Goal: Information Seeking & Learning: Learn about a topic

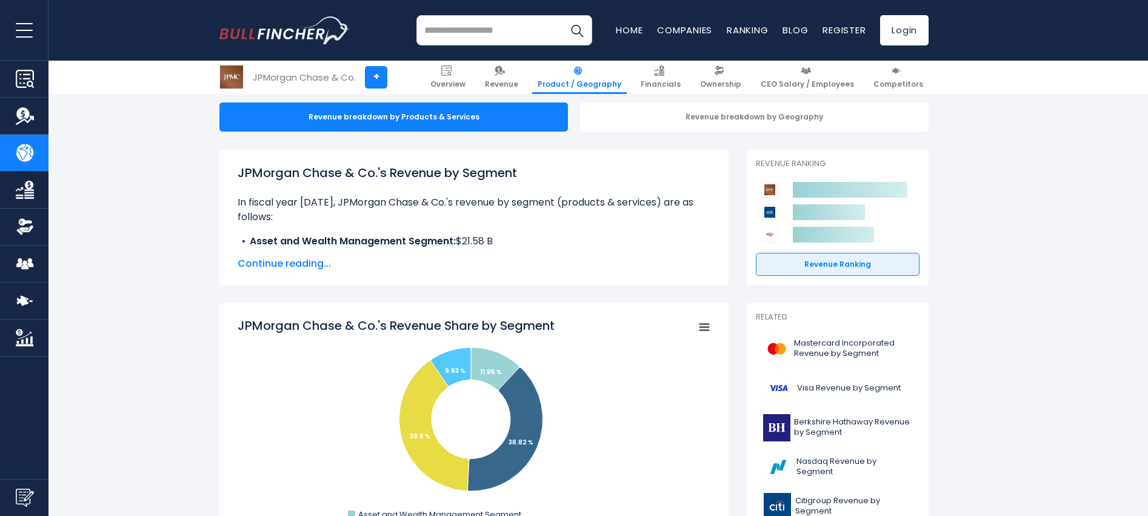
click at [297, 267] on span "Continue reading..." at bounding box center [474, 263] width 473 height 15
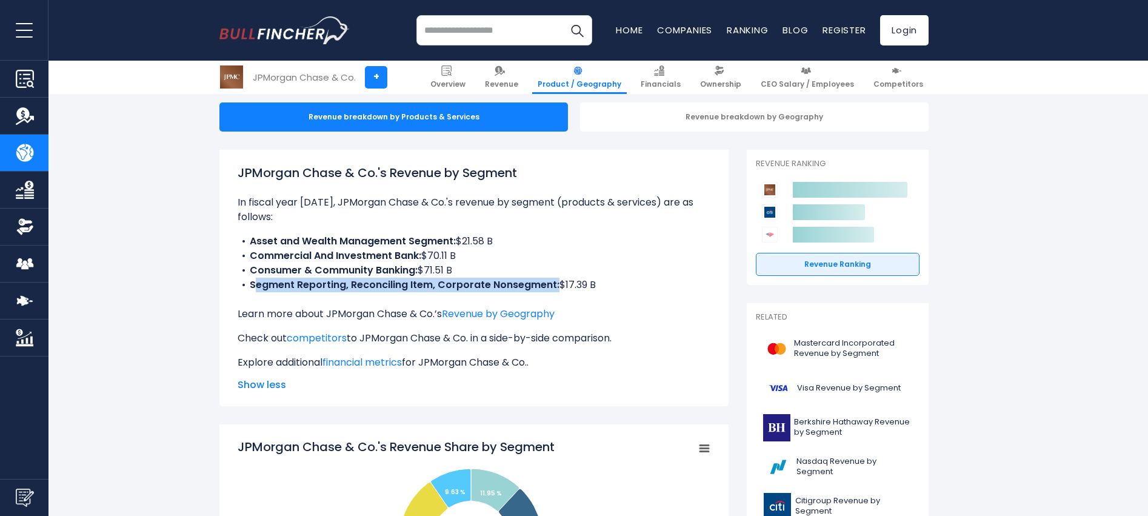
drag, startPoint x: 253, startPoint y: 287, endPoint x: 556, endPoint y: 290, distance: 303.1
click at [556, 290] on b "Segment Reporting, Reconciling Item, Corporate Nonsegment:" at bounding box center [405, 285] width 310 height 14
click at [266, 290] on b "Segment Reporting, Reconciling Item, Corporate Nonsegment:" at bounding box center [405, 285] width 310 height 14
drag, startPoint x: 249, startPoint y: 284, endPoint x: 553, endPoint y: 282, distance: 304.9
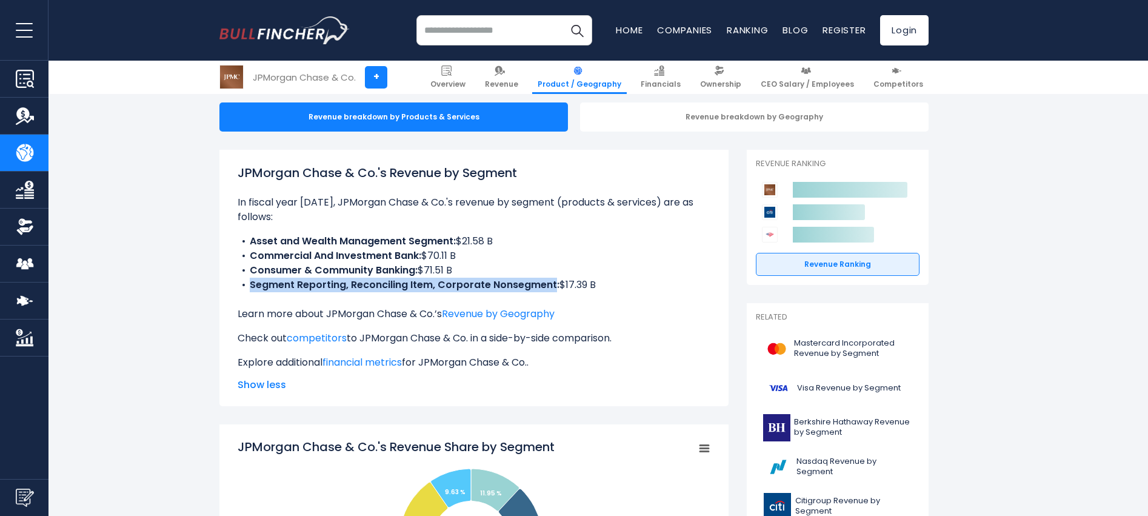
click at [553, 282] on li "Segment Reporting, Reconciling Item, Corporate Nonsegment: $17.39 B" at bounding box center [474, 285] width 473 height 15
copy b "Segment Reporting, Reconciling Item, Corporate Nonsegment"
click at [290, 229] on div "JPMorgan Chase & Co.'s Revenue by Segment In fiscal year 2024, JPMorgan Chase &…" at bounding box center [474, 267] width 473 height 206
drag, startPoint x: 238, startPoint y: 238, endPoint x: 633, endPoint y: 287, distance: 398.8
click at [633, 287] on ul "Asset and Wealth Management Segment: $21.58 B Commercial And Investment Bank: $…" at bounding box center [474, 263] width 473 height 58
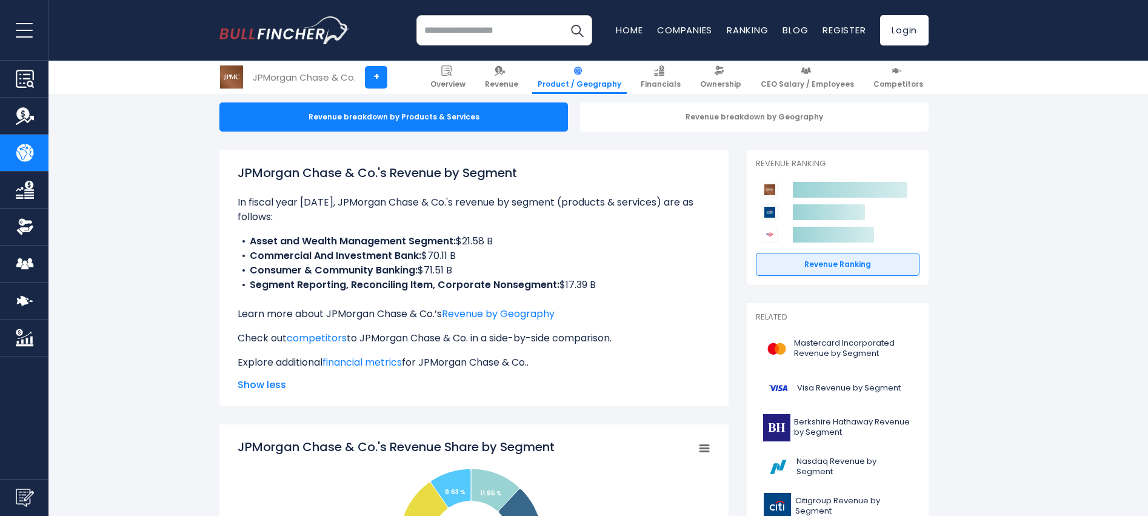
copy ul "Asset and Wealth Management Segment: $21.58 B Commercial And Investment Bank: $…"
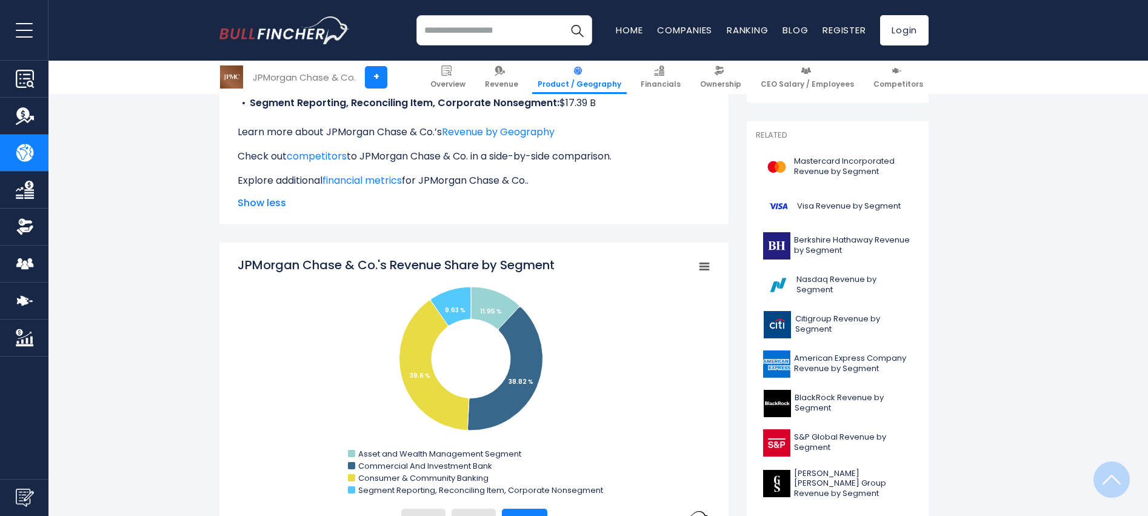
scroll to position [364, 0]
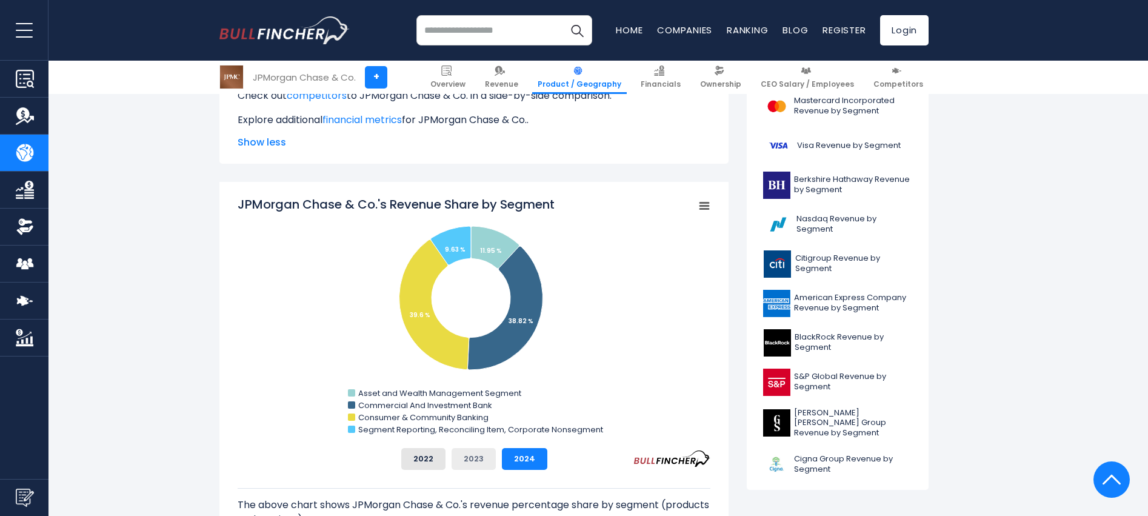
click at [478, 459] on button "2023" at bounding box center [474, 459] width 44 height 22
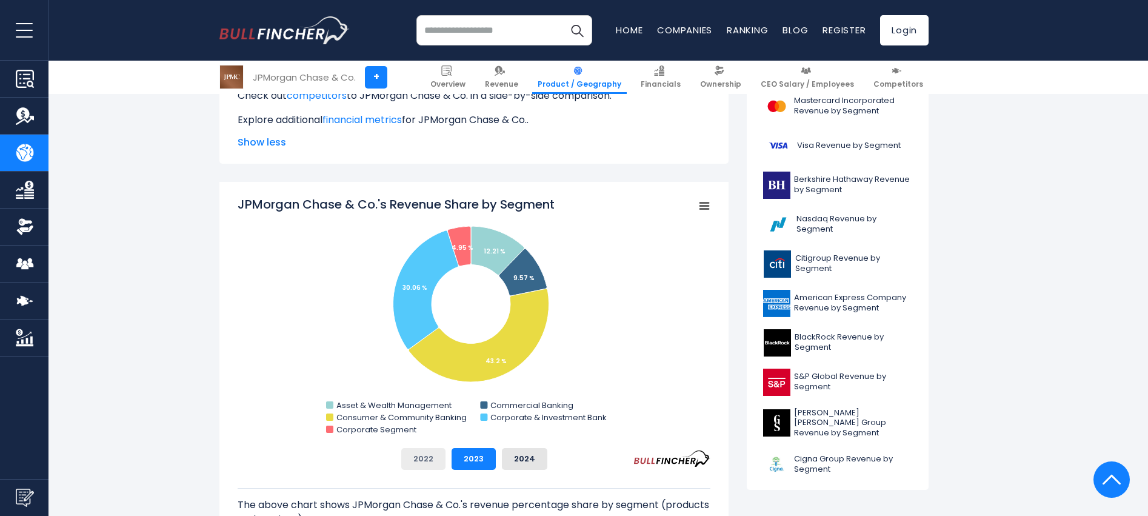
click at [426, 456] on button "2022" at bounding box center [423, 459] width 44 height 22
click at [527, 453] on button "2024" at bounding box center [524, 459] width 45 height 22
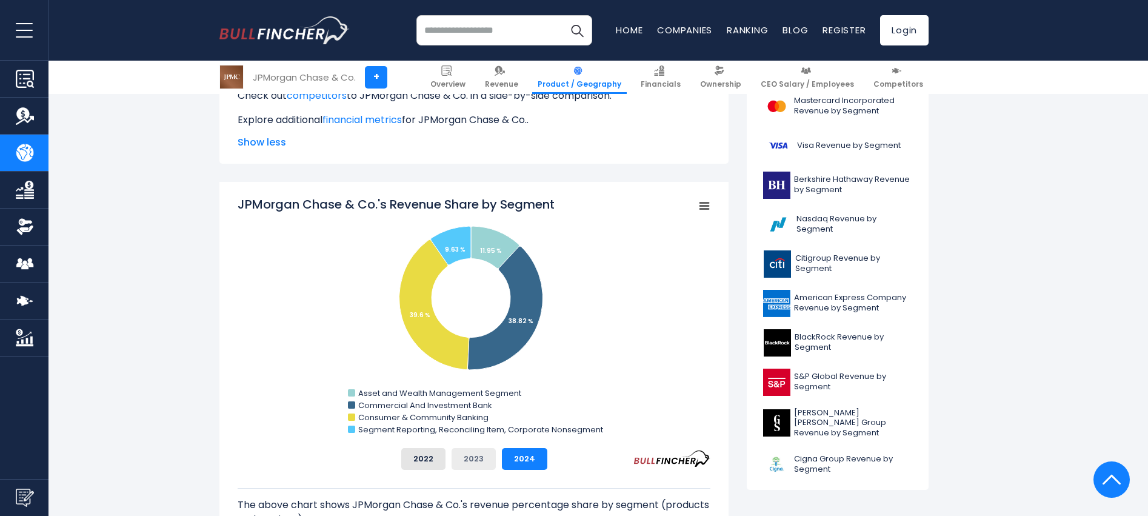
click at [473, 458] on button "2023" at bounding box center [474, 459] width 44 height 22
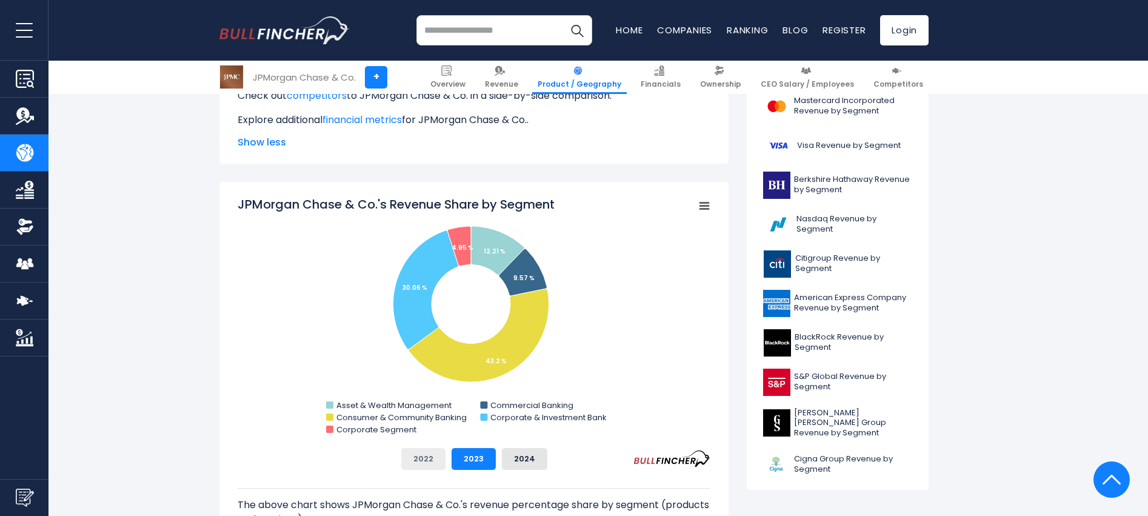
click at [432, 461] on button "2022" at bounding box center [423, 459] width 44 height 22
click at [476, 458] on button "2023" at bounding box center [474, 459] width 44 height 22
click at [545, 455] on div "2022 2023 2024" at bounding box center [474, 459] width 473 height 22
click at [530, 456] on button "2024" at bounding box center [524, 459] width 45 height 22
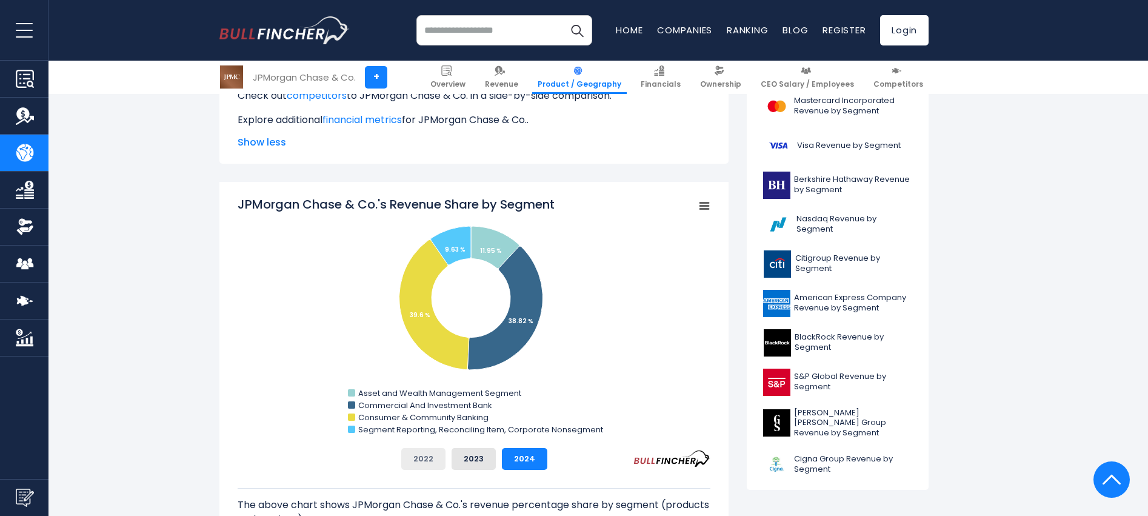
click at [440, 469] on div "JPMorgan Chase & Co.'s Revenue Share by Segment Created with Highcharts 12.1.2 …" at bounding box center [473, 385] width 509 height 406
click at [440, 467] on button "2022" at bounding box center [423, 459] width 44 height 22
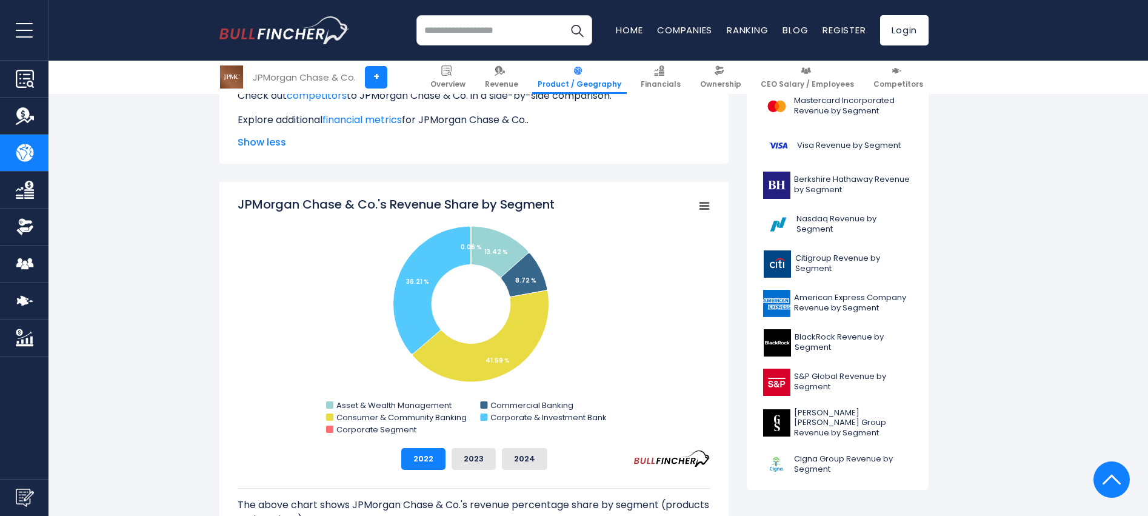
click at [285, 448] on div "2022 2023 2024" at bounding box center [474, 459] width 473 height 22
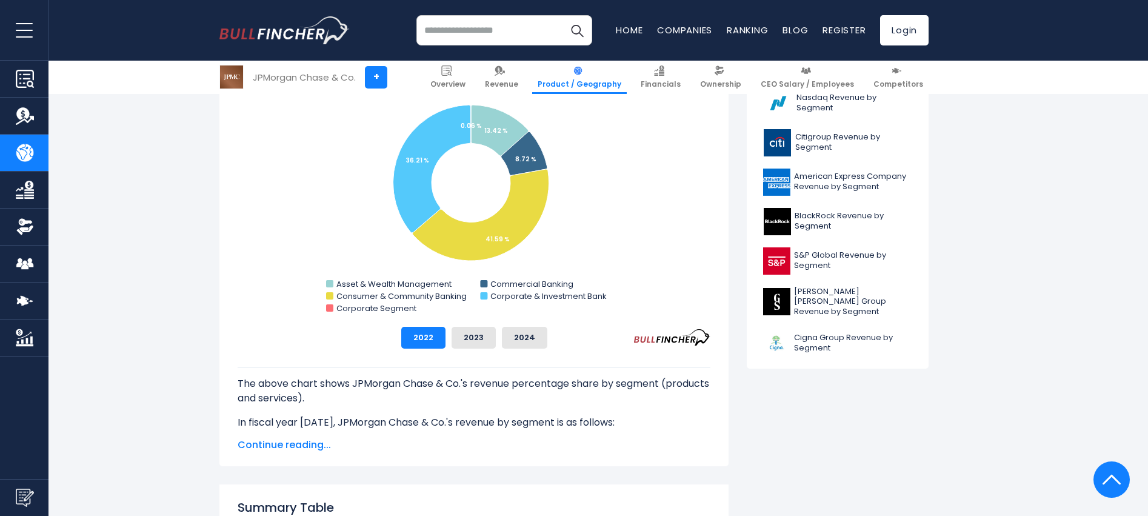
click at [305, 446] on span "Continue reading..." at bounding box center [474, 445] width 473 height 15
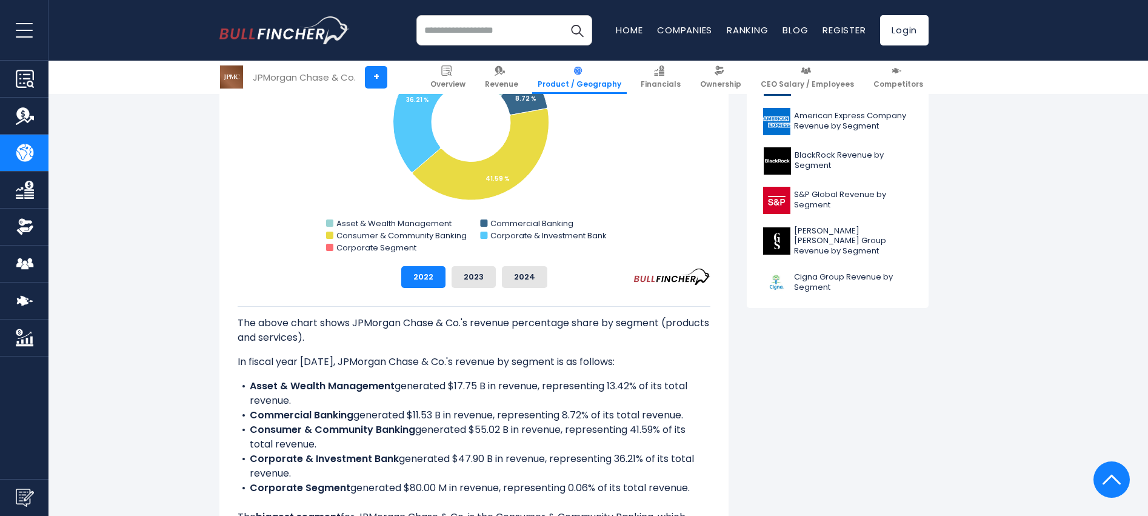
scroll to position [667, 0]
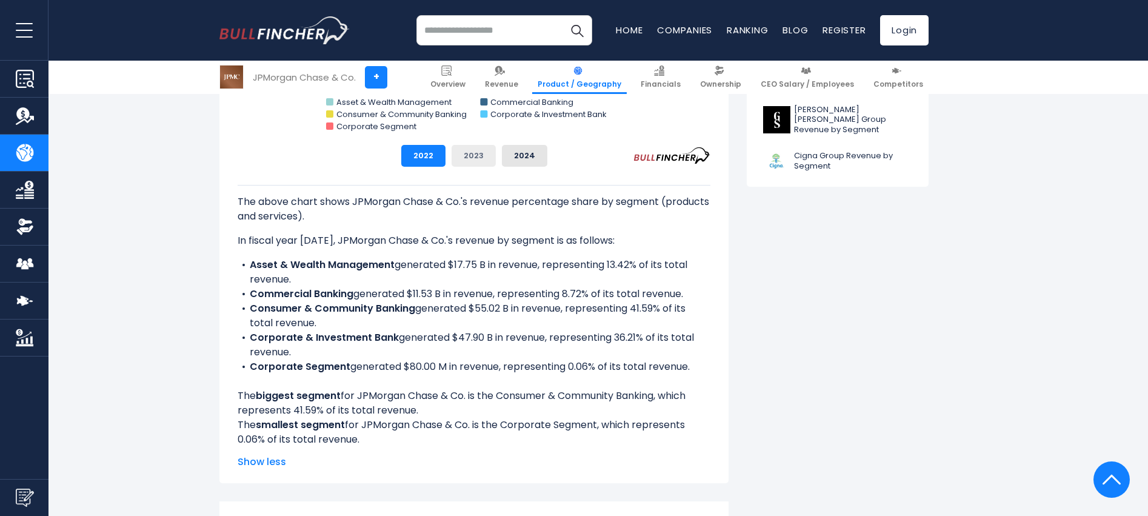
click at [476, 166] on button "2023" at bounding box center [474, 156] width 44 height 22
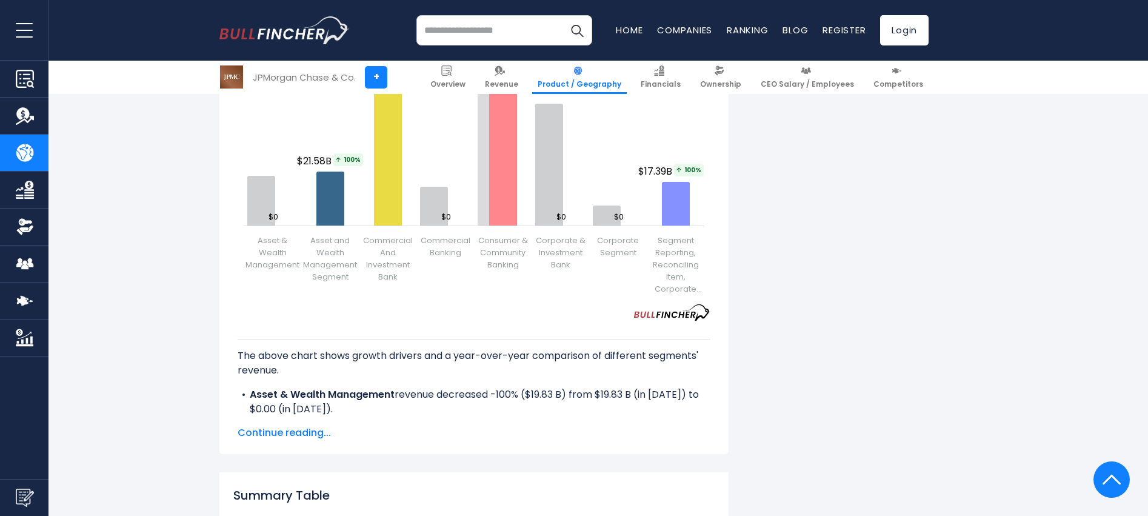
scroll to position [1879, 0]
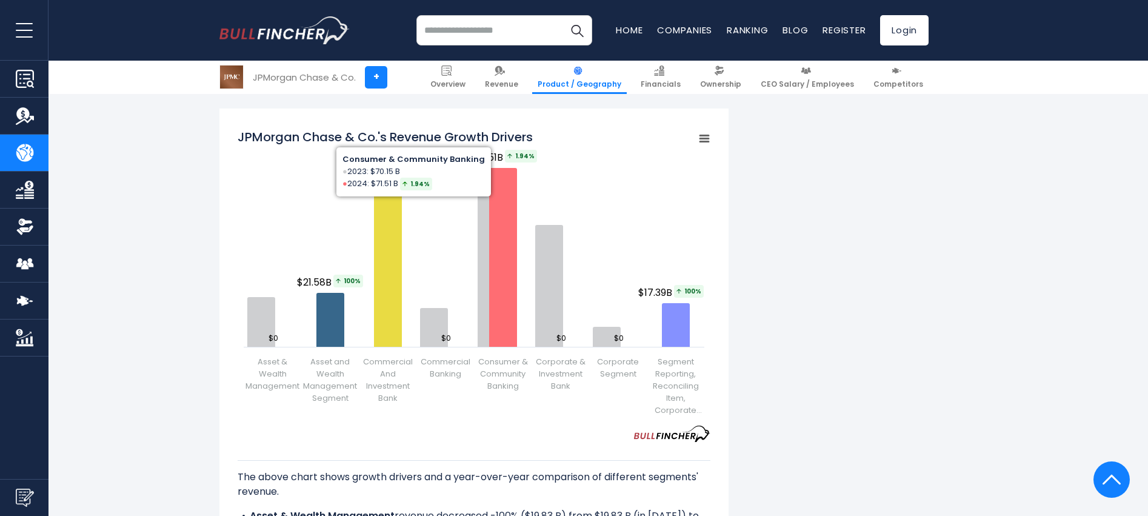
click at [468, 32] on input "search" at bounding box center [504, 30] width 176 height 30
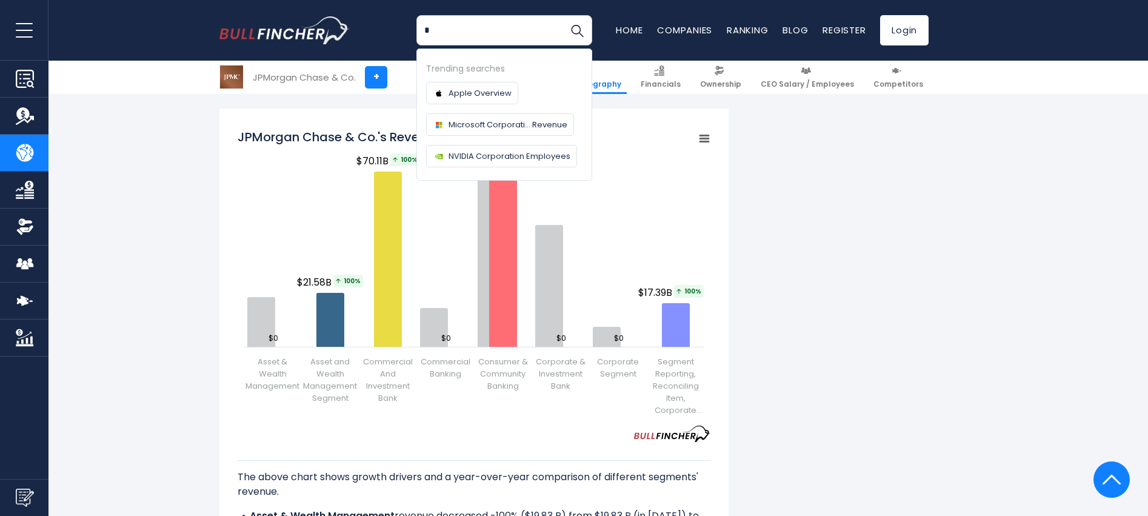
type input "*"
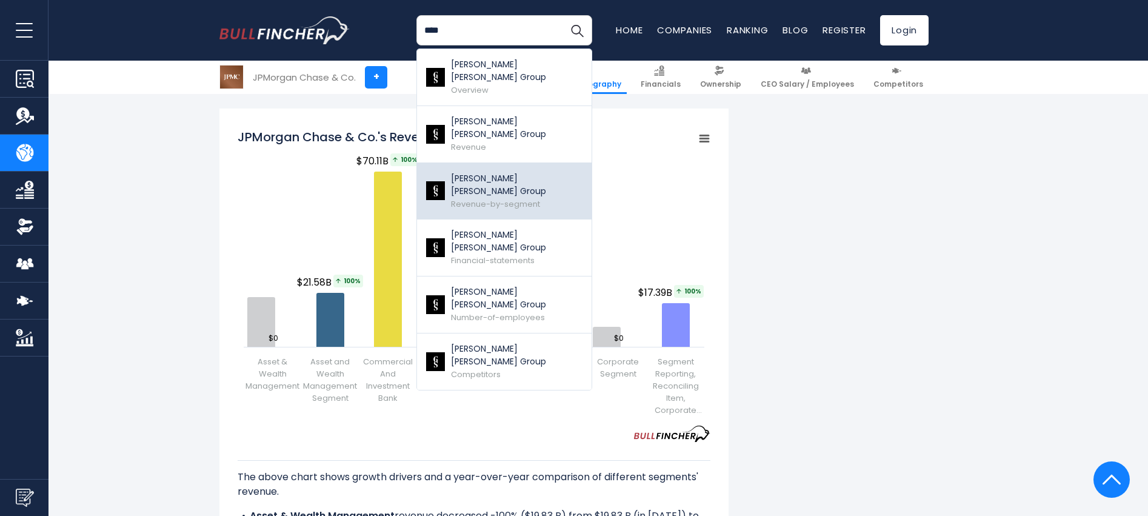
type input "****"
click at [503, 172] on p "[PERSON_NAME] [PERSON_NAME] Group" at bounding box center [517, 184] width 132 height 25
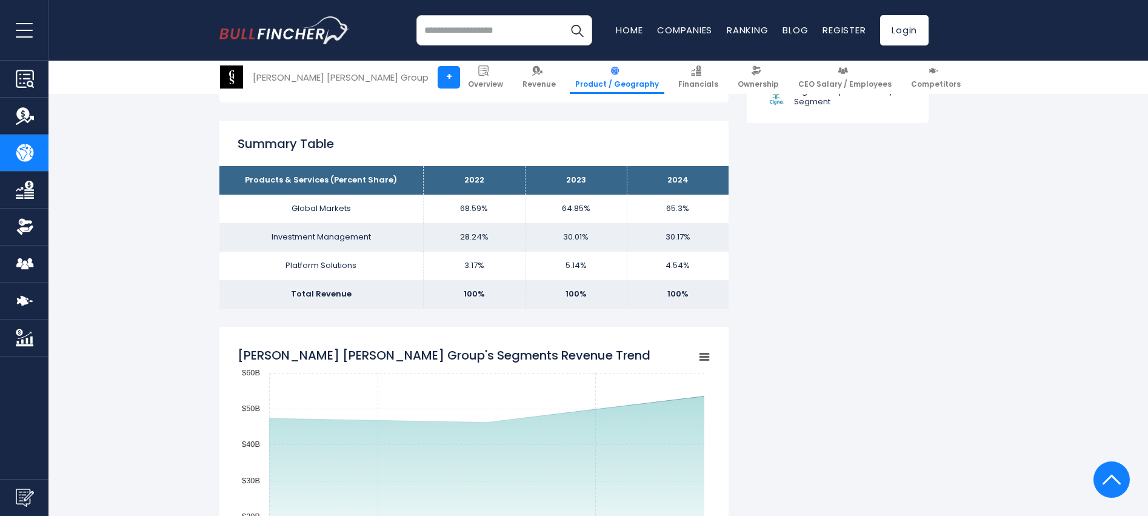
scroll to position [909, 0]
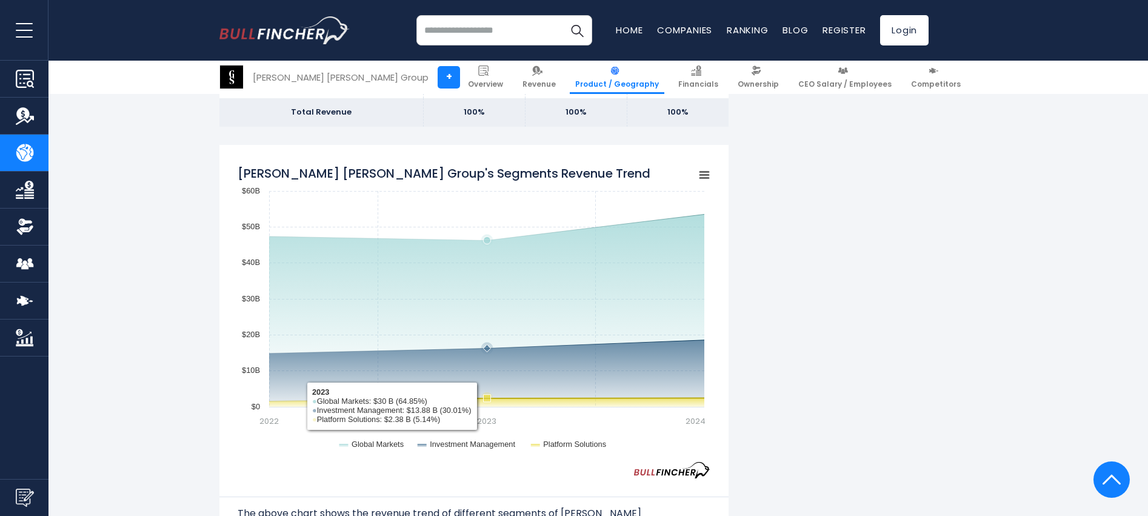
click at [489, 375] on rect "Goldman Sachs Group's Segments Revenue Trend" at bounding box center [474, 310] width 473 height 303
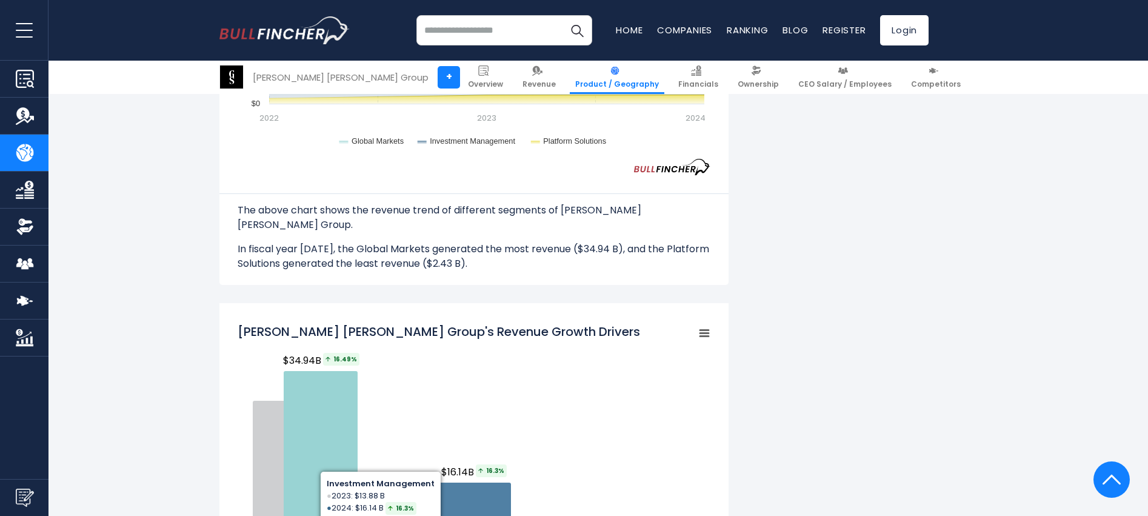
scroll to position [1334, 0]
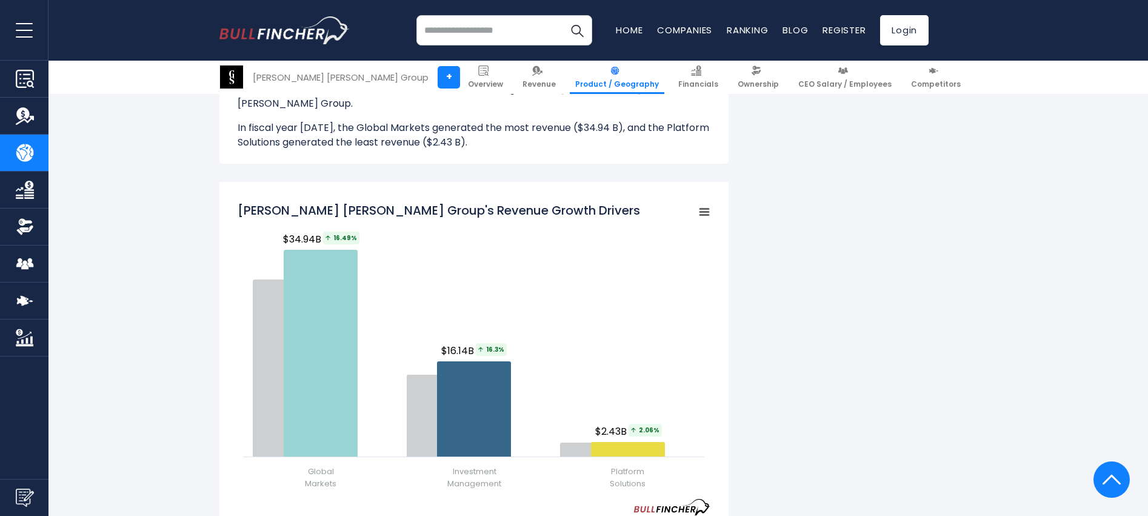
drag, startPoint x: 464, startPoint y: 30, endPoint x: 465, endPoint y: 22, distance: 8.0
click at [464, 22] on input "search" at bounding box center [504, 30] width 176 height 30
type input "*"
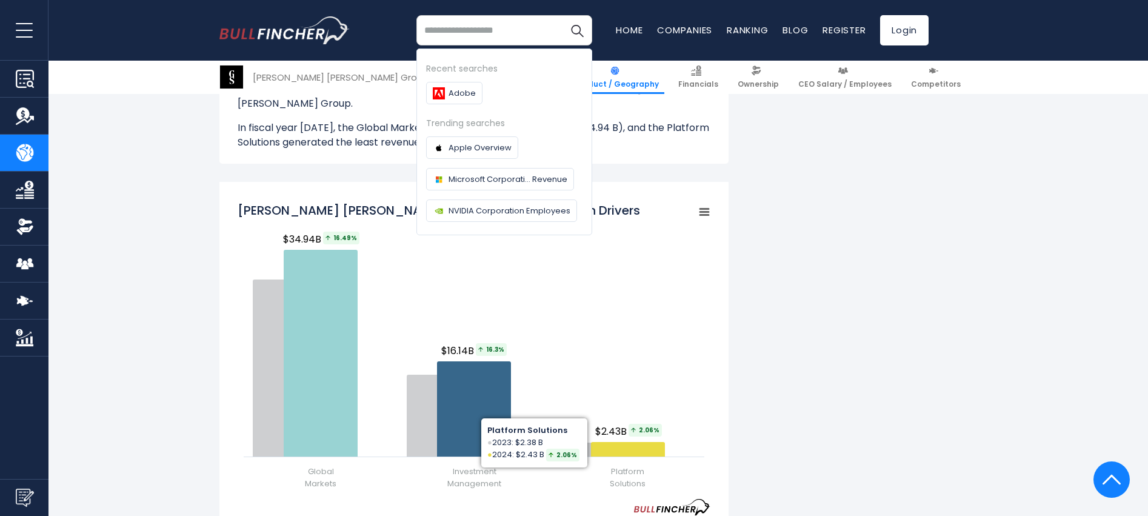
click at [886, 328] on div "Goldman Sachs Group's Revenue by Segment In fiscal year 2024, Goldman Sachs Gro…" at bounding box center [573, 159] width 709 height 2445
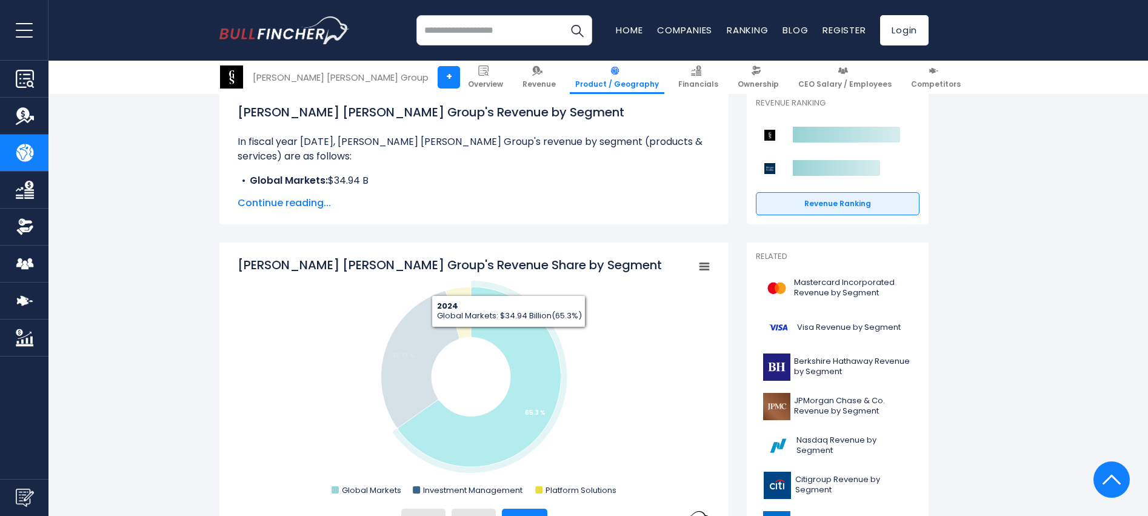
scroll to position [61, 0]
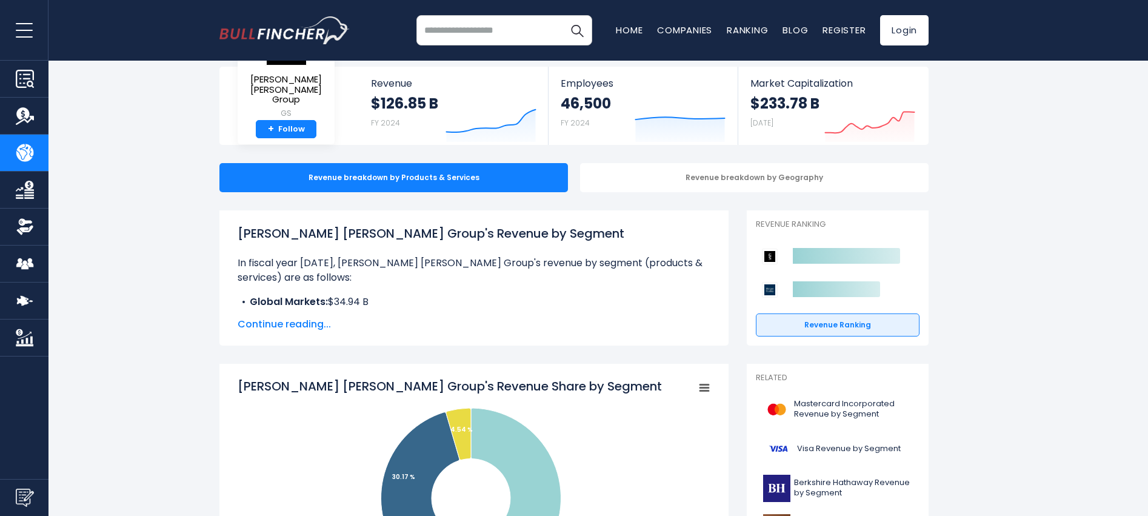
click at [697, 390] on rect "Goldman Sachs Group's Revenue Share by Segment" at bounding box center [704, 387] width 17 height 17
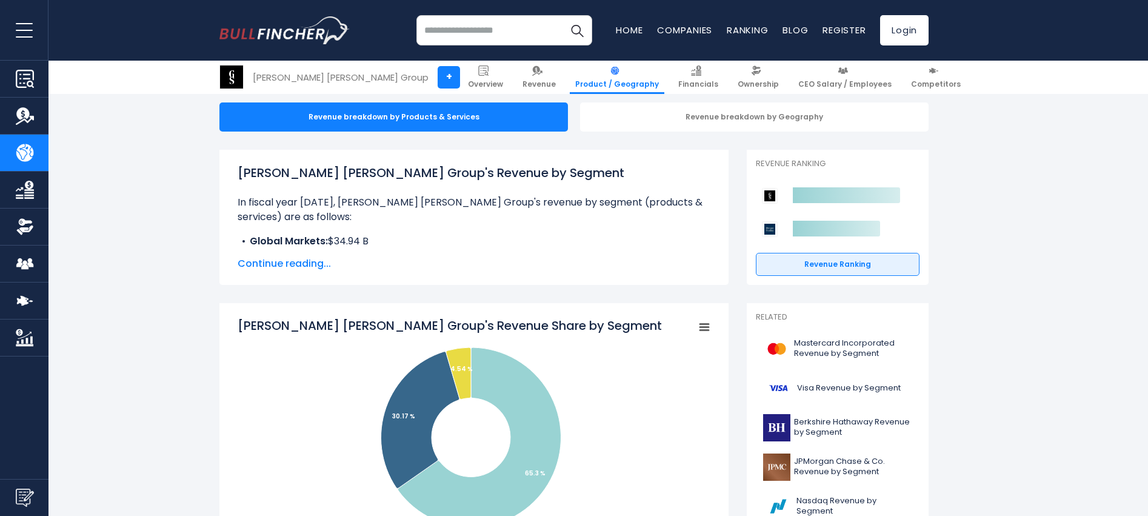
scroll to position [0, 0]
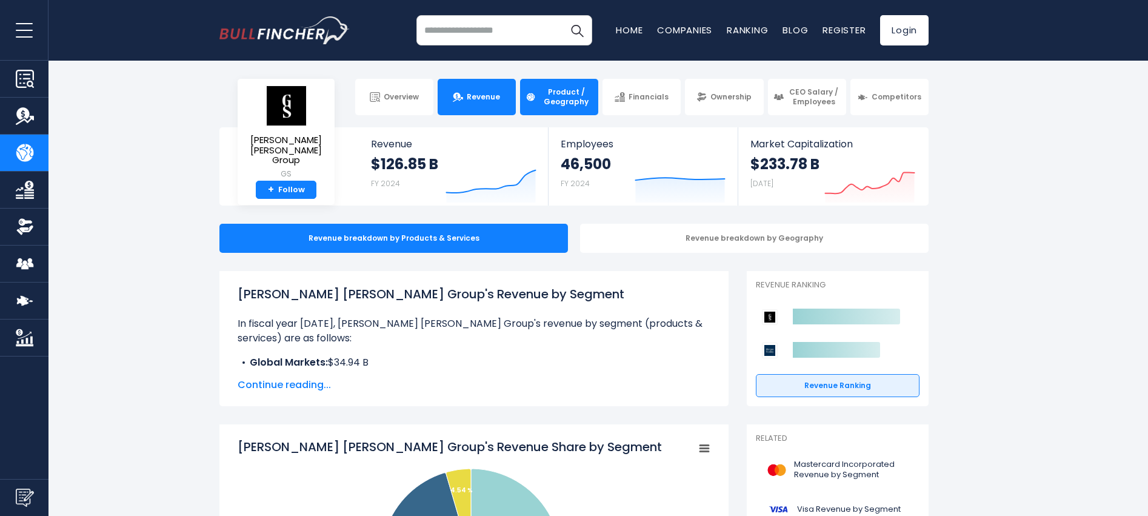
click at [480, 96] on span "Revenue" at bounding box center [483, 97] width 33 height 10
click at [476, 98] on span "Revenue" at bounding box center [483, 97] width 33 height 10
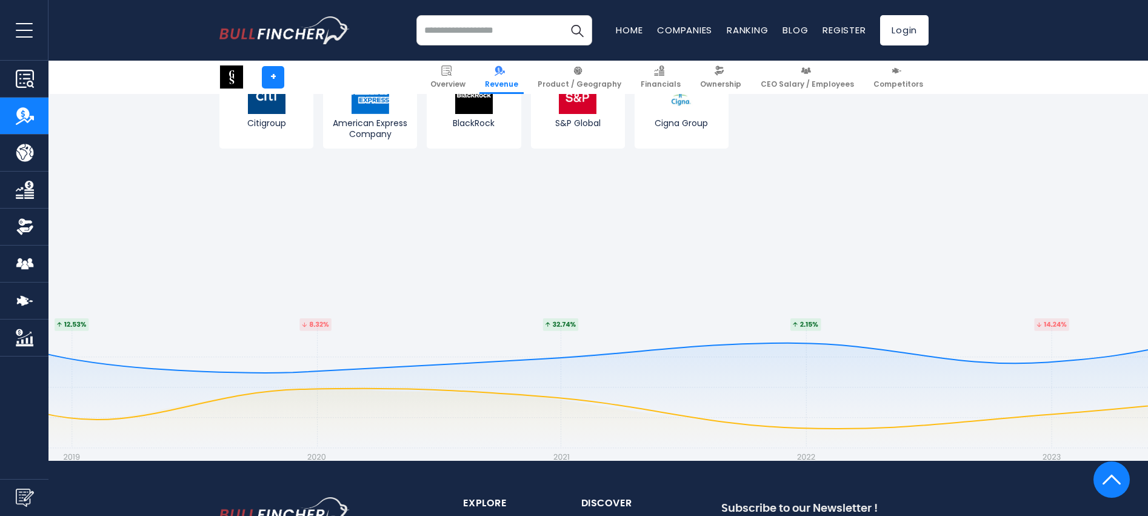
scroll to position [3273, 0]
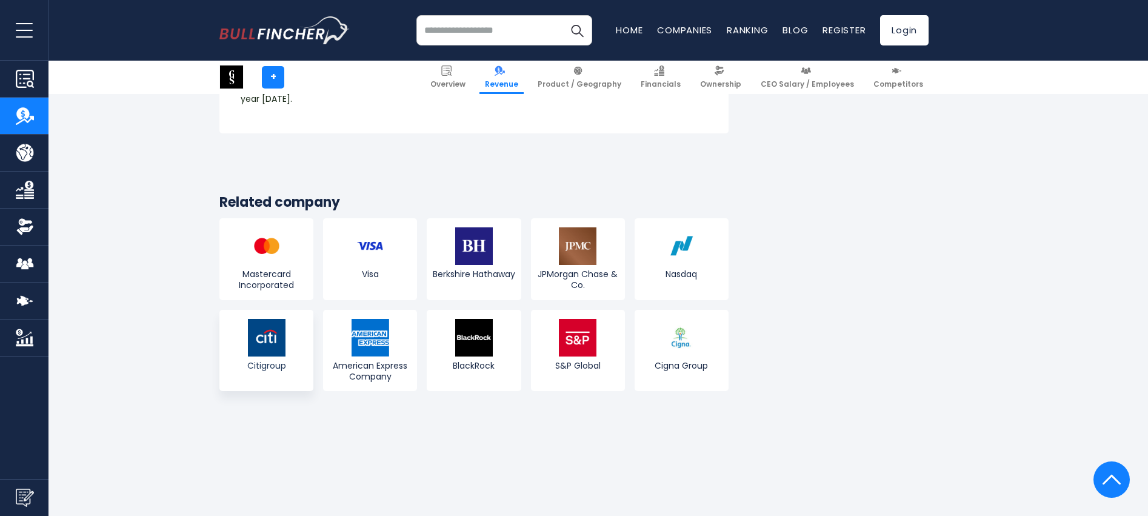
click at [275, 319] on img at bounding box center [267, 338] width 38 height 38
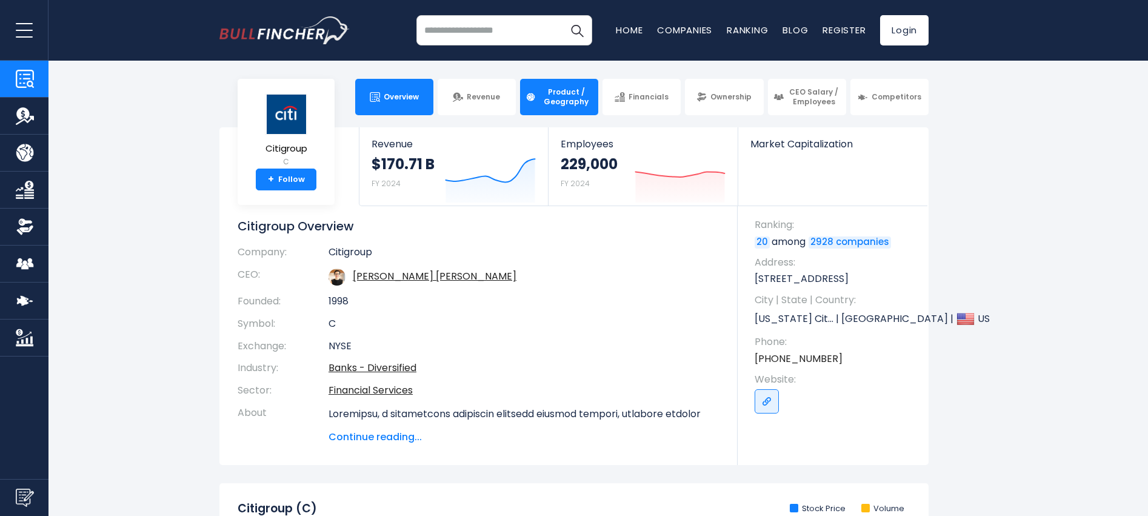
click at [570, 104] on span "Product / Geography" at bounding box center [565, 96] width 53 height 19
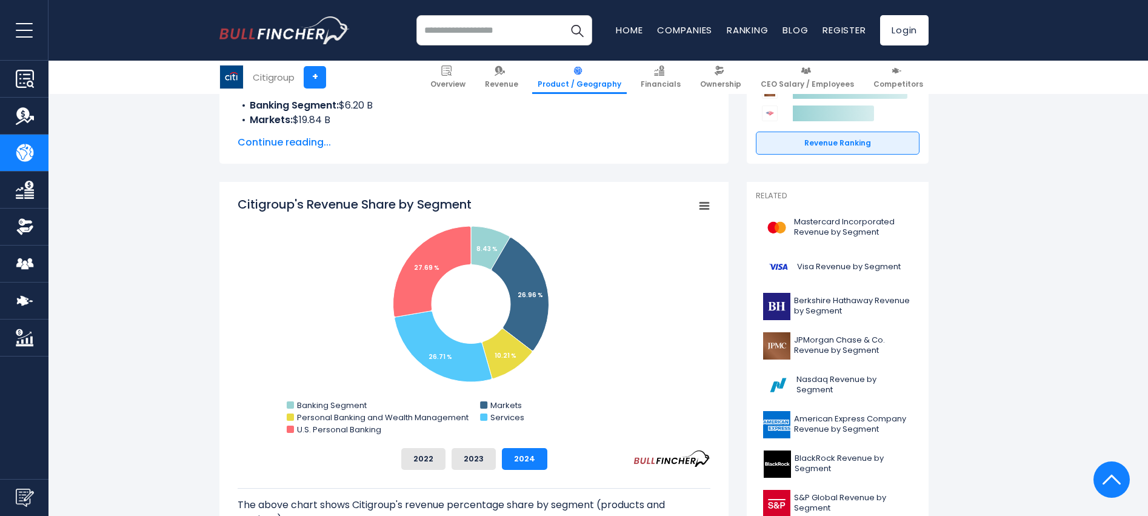
scroll to position [303, 0]
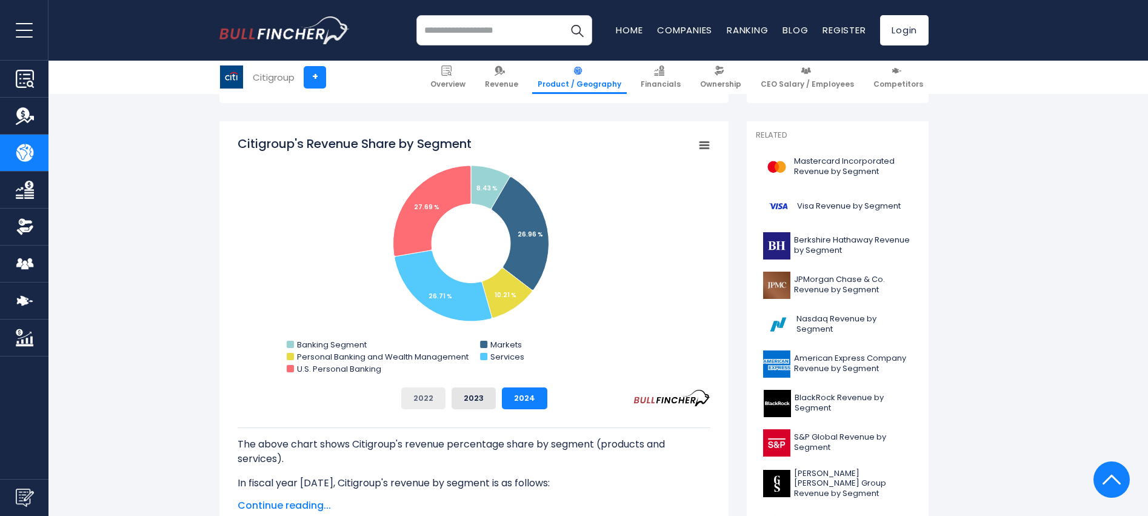
click at [424, 394] on button "2022" at bounding box center [423, 398] width 44 height 22
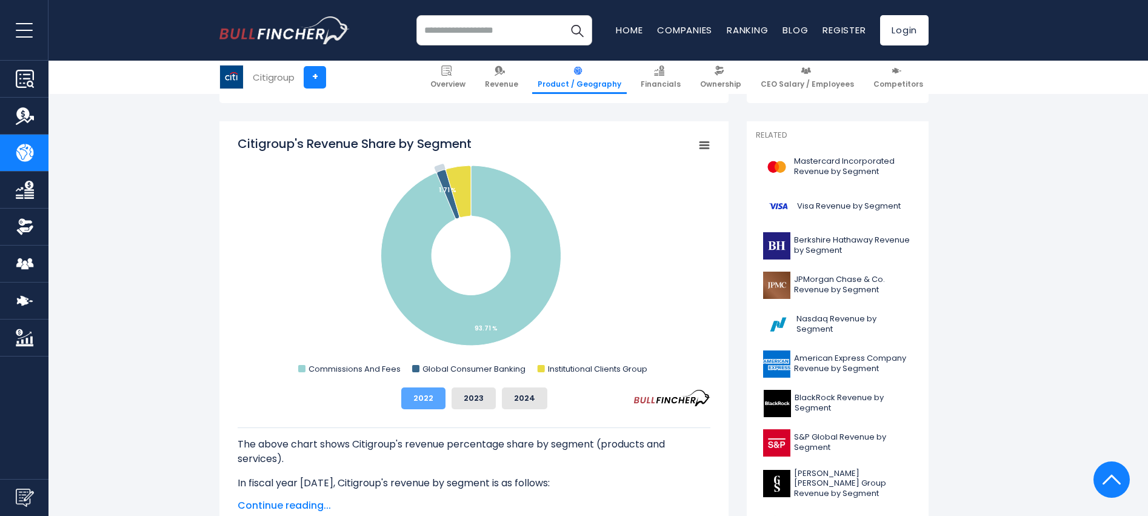
scroll to position [364, 0]
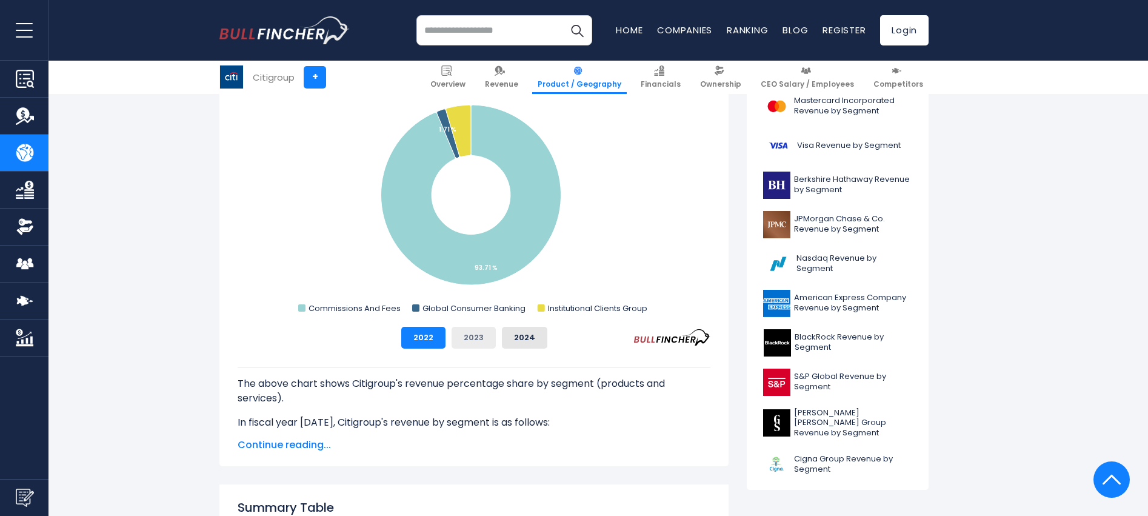
click at [466, 334] on button "2023" at bounding box center [474, 338] width 44 height 22
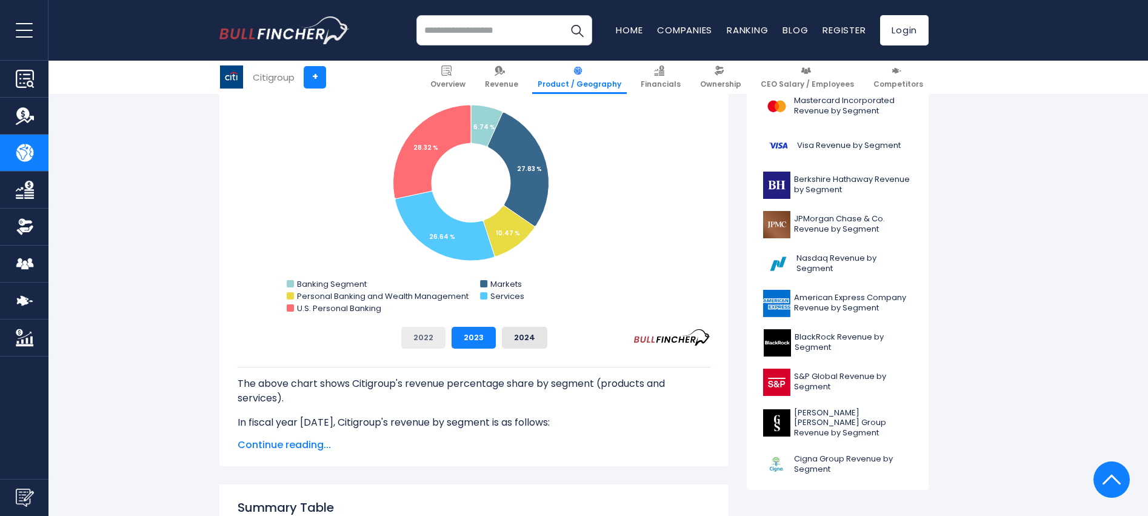
click at [424, 342] on button "2022" at bounding box center [423, 338] width 44 height 22
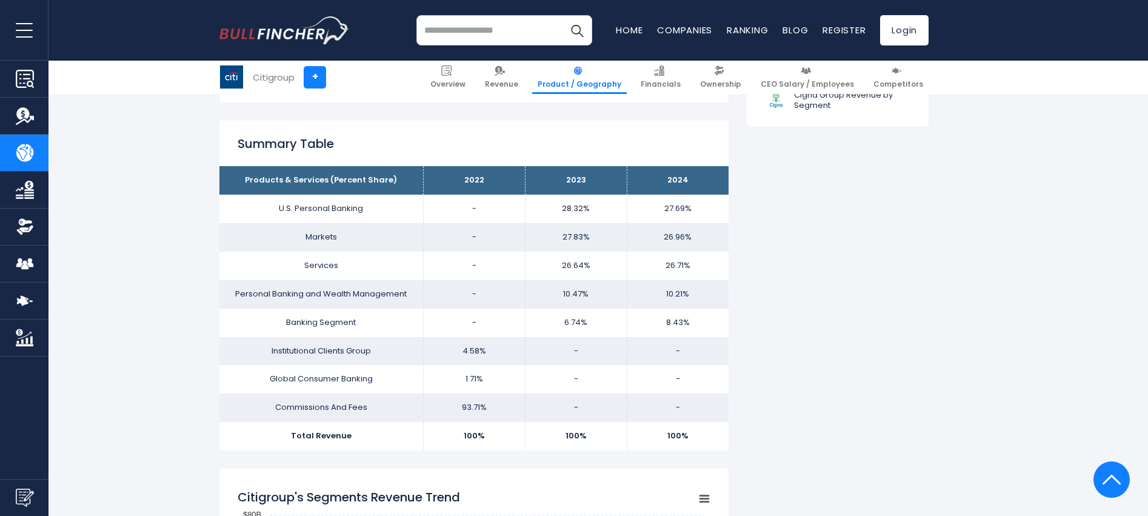
scroll to position [788, 0]
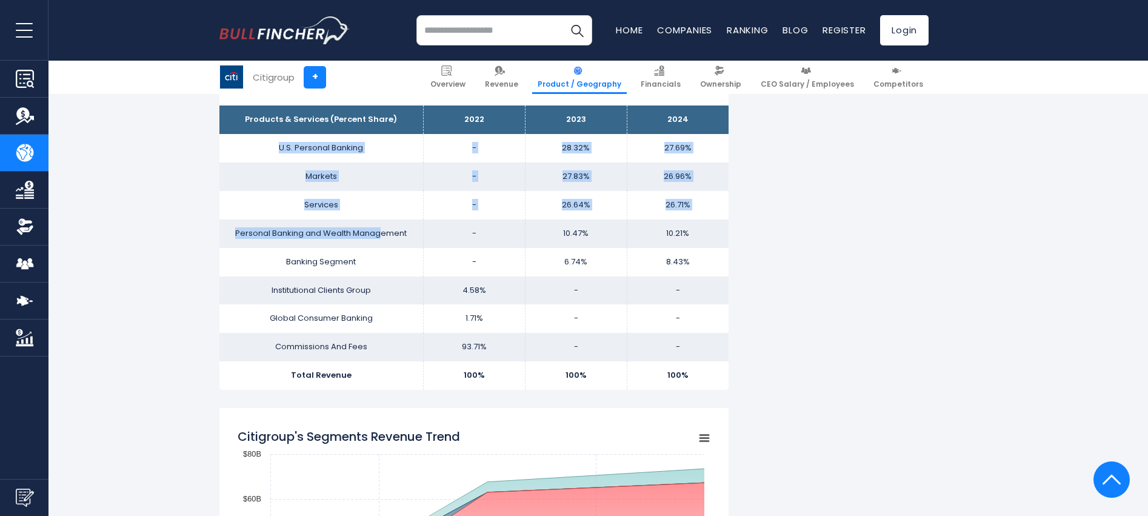
drag, startPoint x: 282, startPoint y: 148, endPoint x: 383, endPoint y: 230, distance: 130.5
click at [383, 230] on tbody "Products & Services (Percent Share) 2022 2023 2024 U.S. Personal Banking - 28.3…" at bounding box center [473, 247] width 509 height 284
click at [295, 188] on td "Markets" at bounding box center [321, 176] width 204 height 28
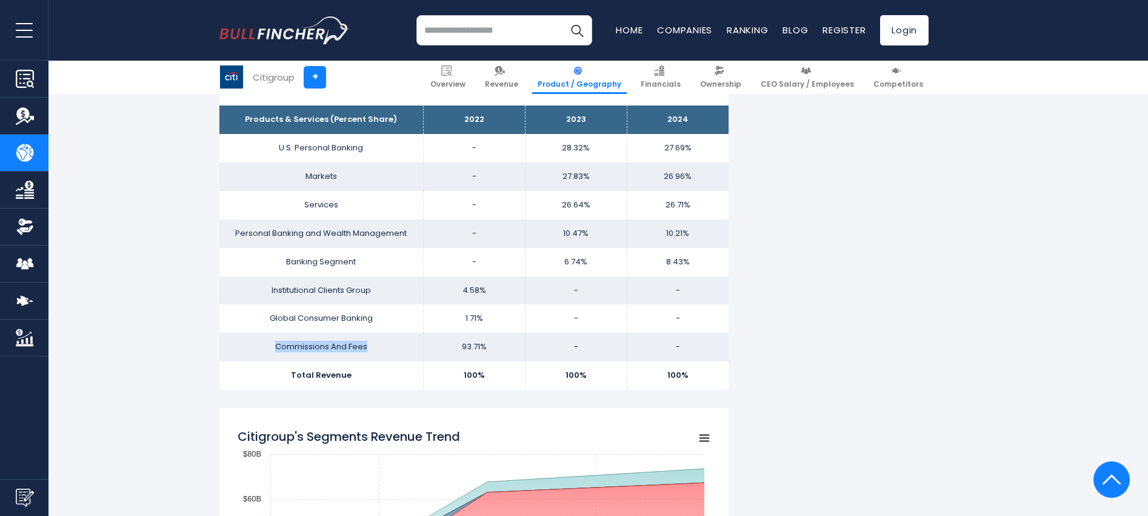
drag, startPoint x: 273, startPoint y: 346, endPoint x: 404, endPoint y: 352, distance: 131.6
click at [404, 352] on td "Commissions And Fees" at bounding box center [321, 347] width 204 height 28
click at [349, 352] on td "Commissions And Fees" at bounding box center [321, 347] width 204 height 28
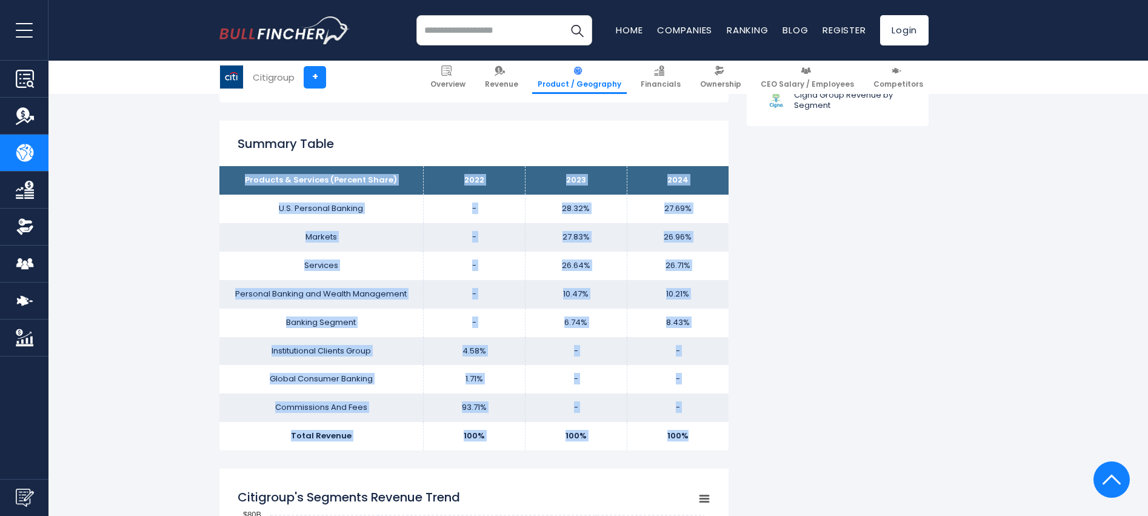
drag, startPoint x: 245, startPoint y: 178, endPoint x: 702, endPoint y: 441, distance: 526.5
click at [702, 441] on tbody "Products & Services (Percent Share) 2022 2023 2024 U.S. Personal Banking - 28.3…" at bounding box center [473, 308] width 509 height 284
copy tbody "Products & Services (Percent Share) 2022 2023 2024 U.S. Personal Banking - 28.3…"
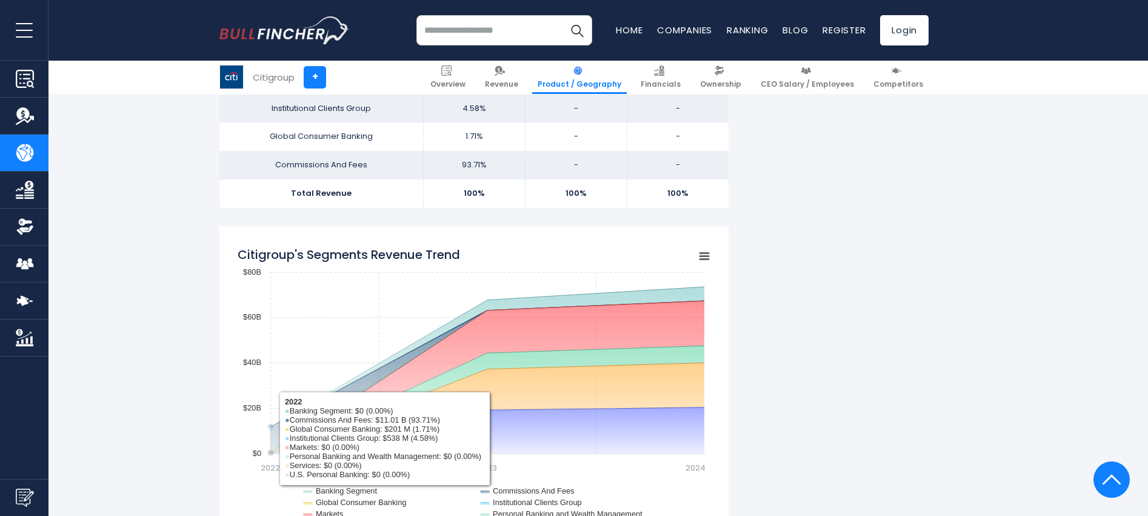
scroll to position [1030, 0]
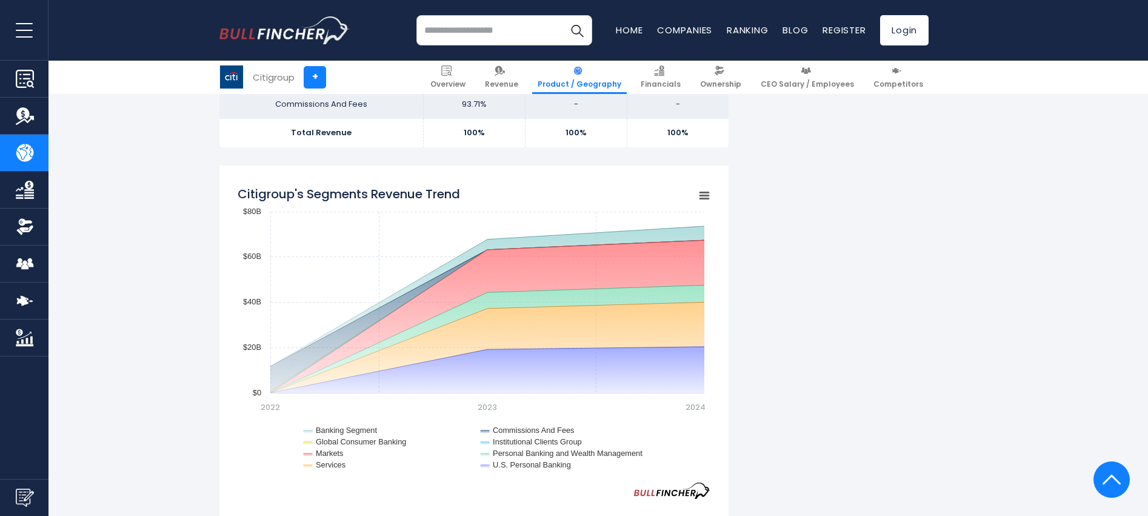
drag, startPoint x: 487, startPoint y: 409, endPoint x: 490, endPoint y: 403, distance: 6.6
click at [487, 407] on text "2023" at bounding box center [487, 407] width 19 height 12
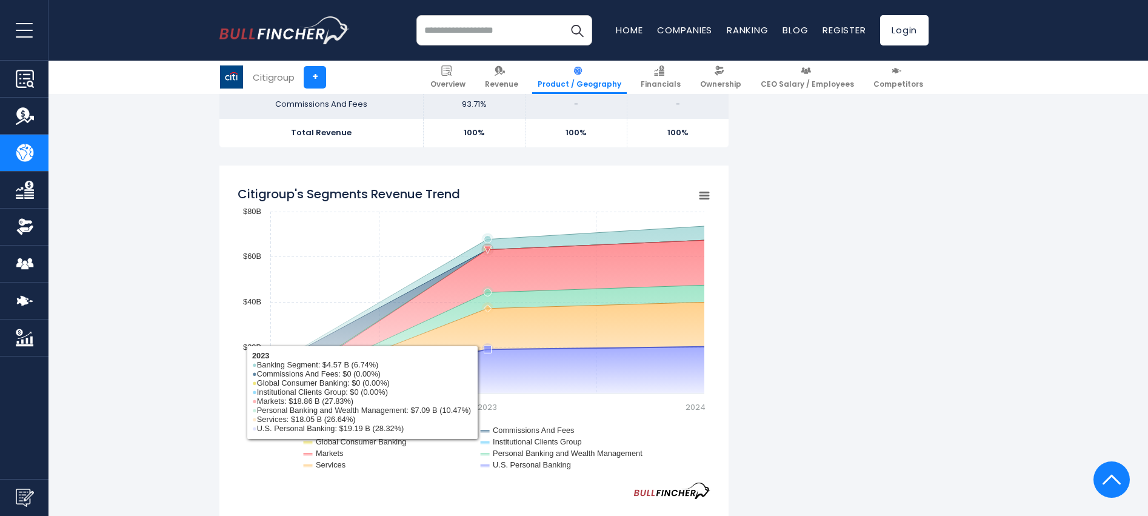
click at [484, 390] on rect "Citigroup's Segments Revenue Trend" at bounding box center [474, 330] width 473 height 303
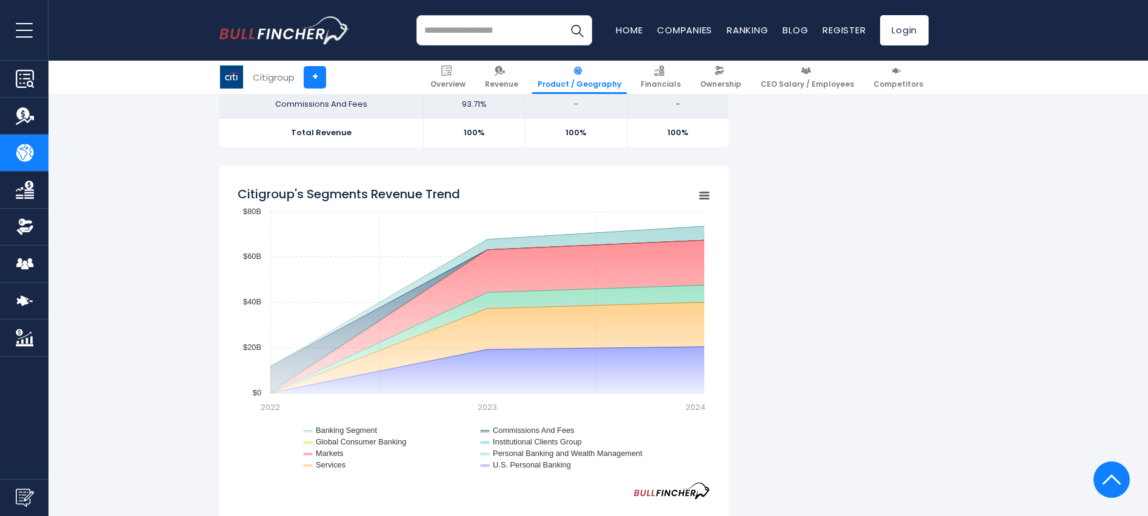
click at [698, 406] on text "2024" at bounding box center [696, 407] width 20 height 12
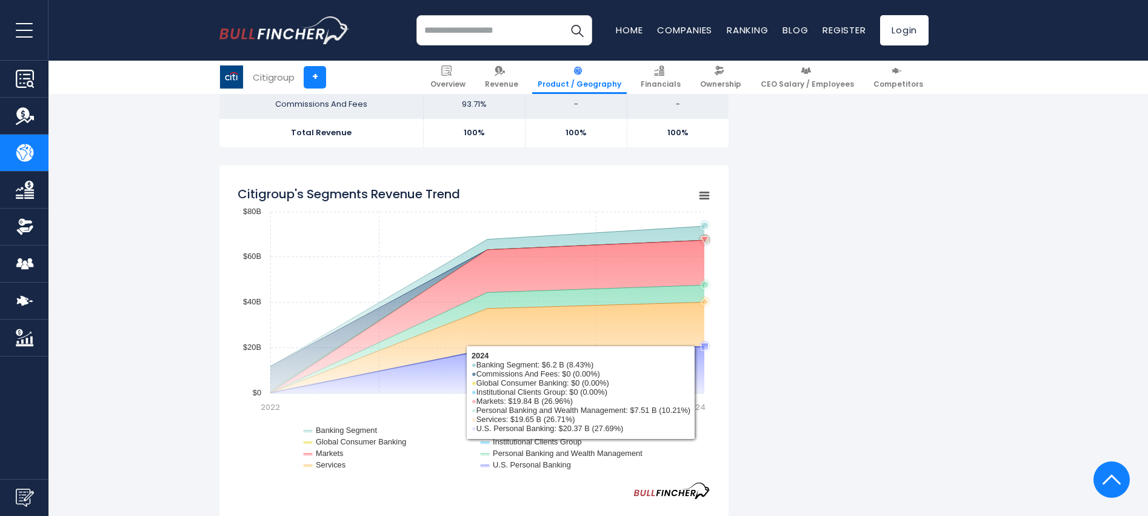
click at [701, 390] on rect "Citigroup's Segments Revenue Trend" at bounding box center [474, 330] width 473 height 303
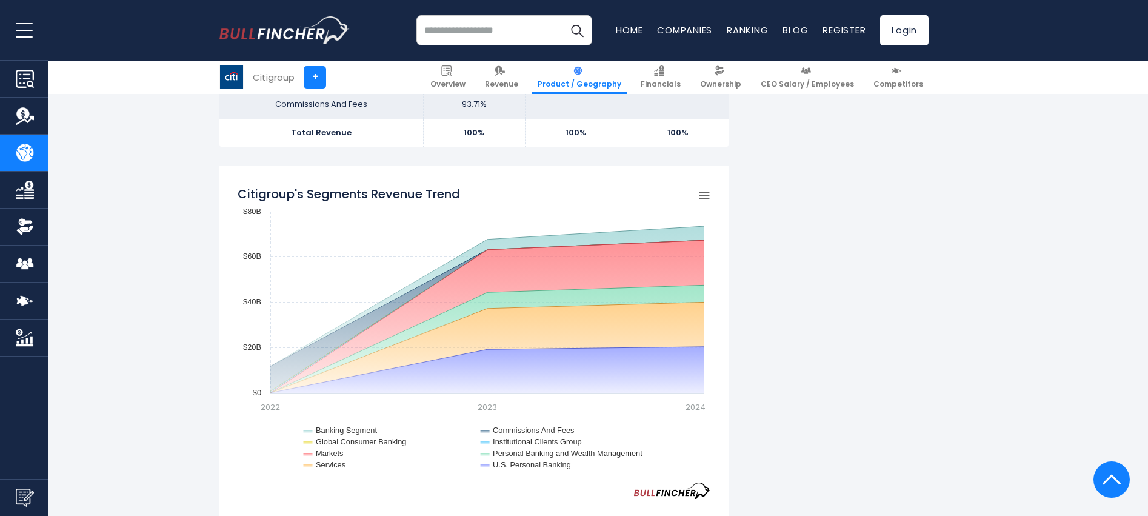
click at [472, 29] on input "search" at bounding box center [504, 30] width 176 height 30
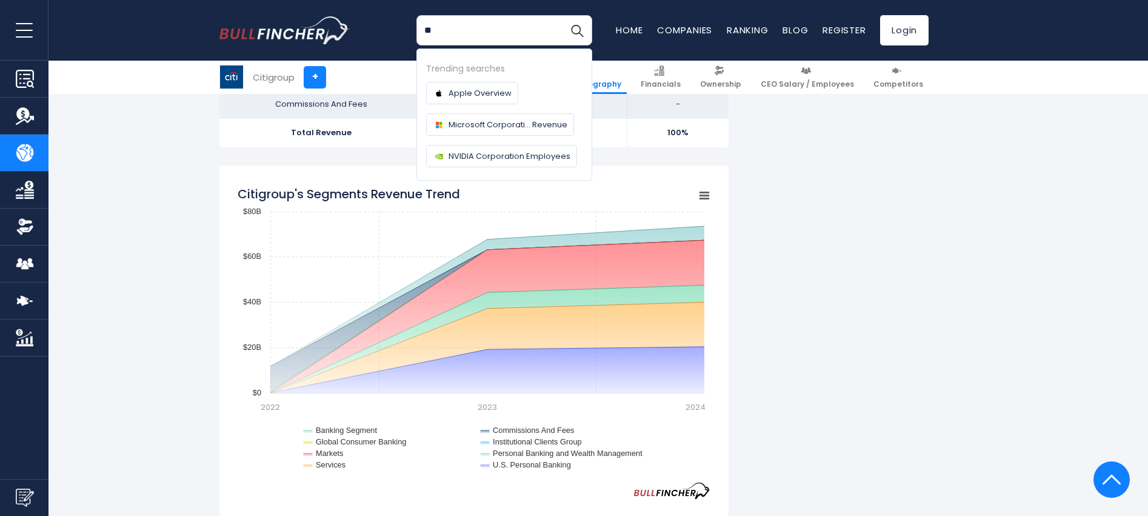
type input "*"
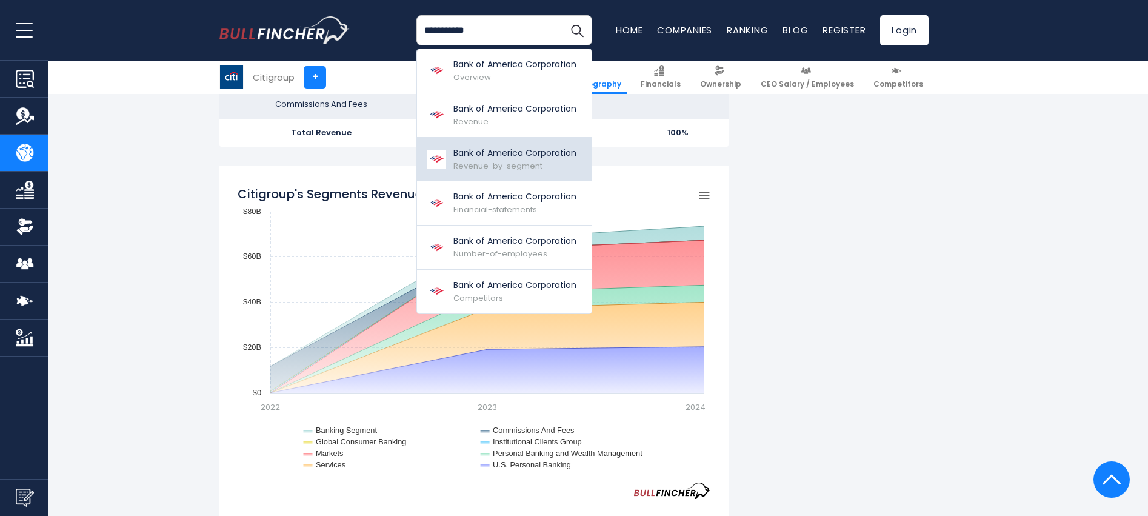
type input "**********"
click at [491, 165] on span "Revenue-by-segment" at bounding box center [497, 166] width 89 height 12
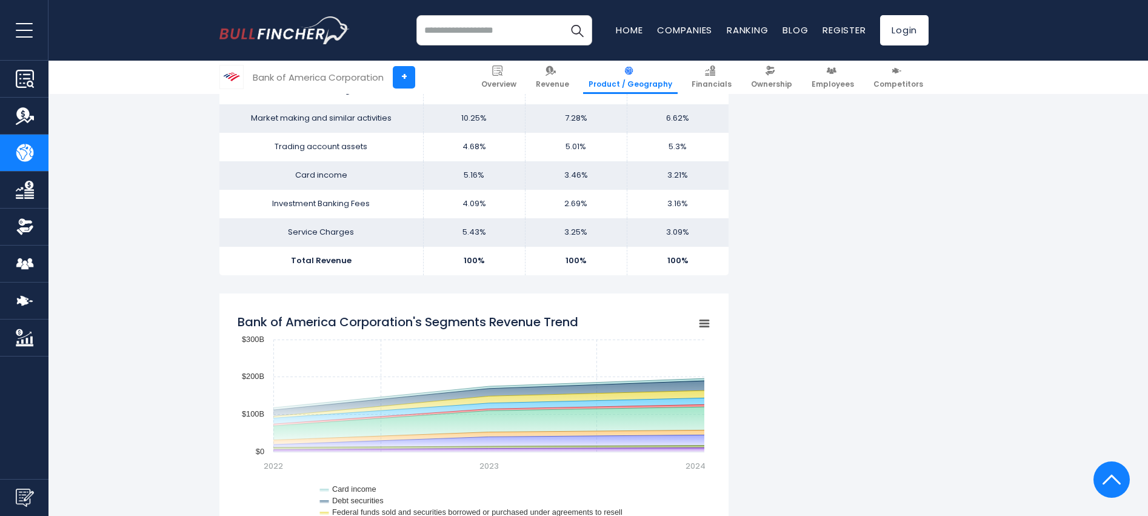
scroll to position [1030, 0]
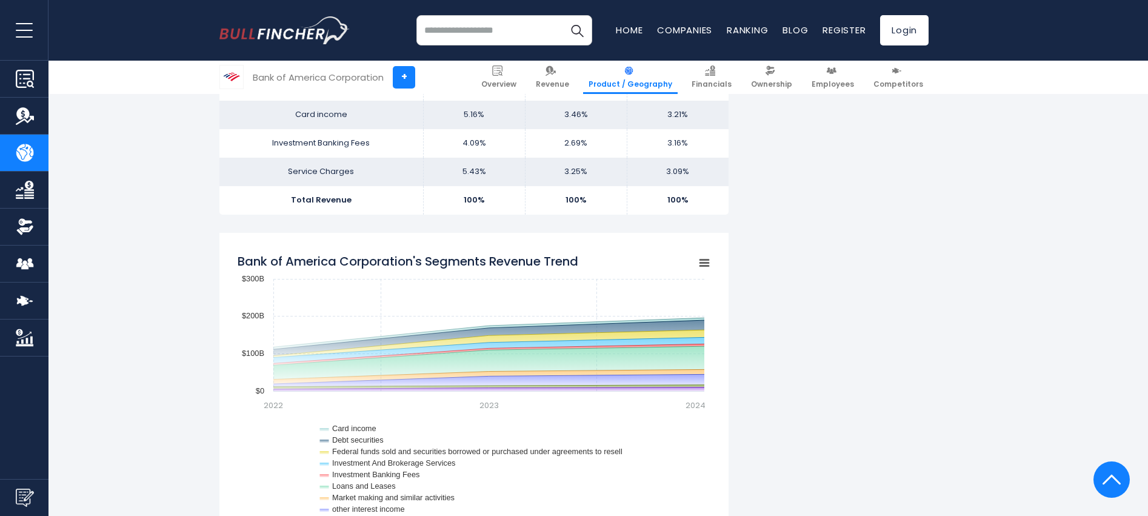
click at [706, 263] on icon "Bank of America Corporation's Segments Revenue Trend" at bounding box center [704, 262] width 8 height 6
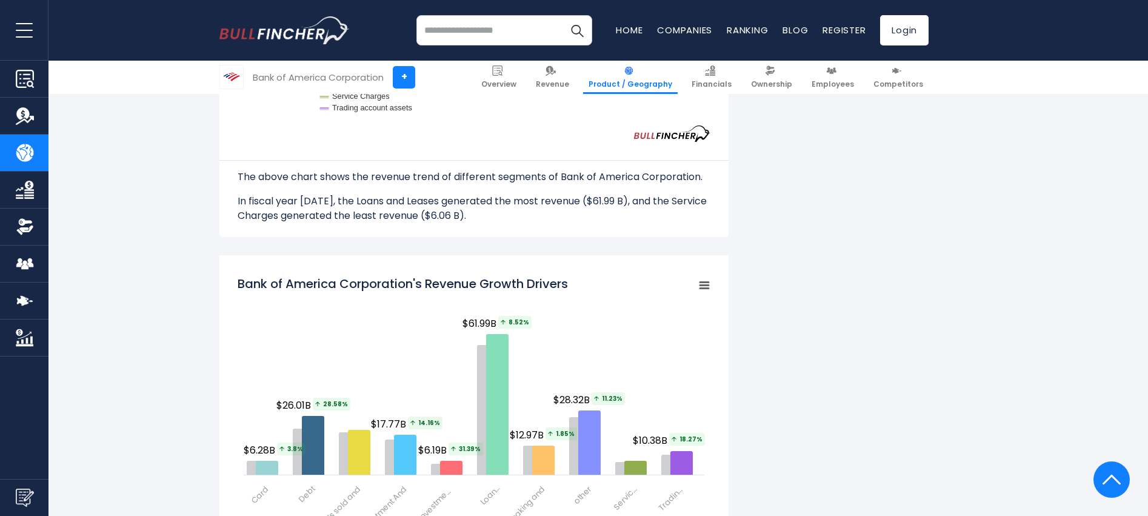
scroll to position [1515, 0]
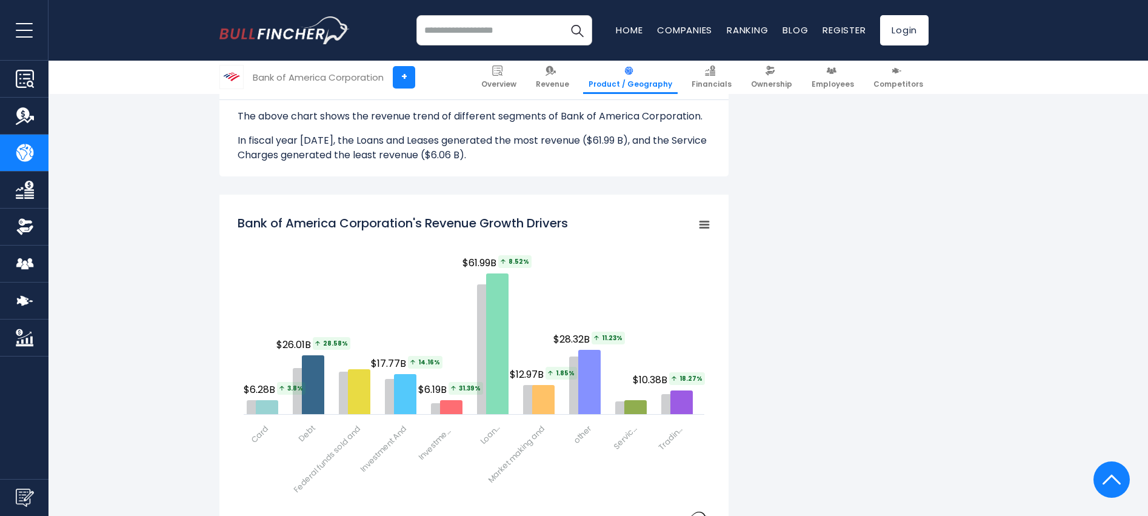
click at [707, 216] on rect "Bank of America Corporation's Revenue Growth Drivers" at bounding box center [704, 224] width 17 height 17
click at [130, 262] on div "Bank of America Corporation's Revenue by Segment In fiscal year [DATE], Bank of…" at bounding box center [574, 235] width 1148 height 2959
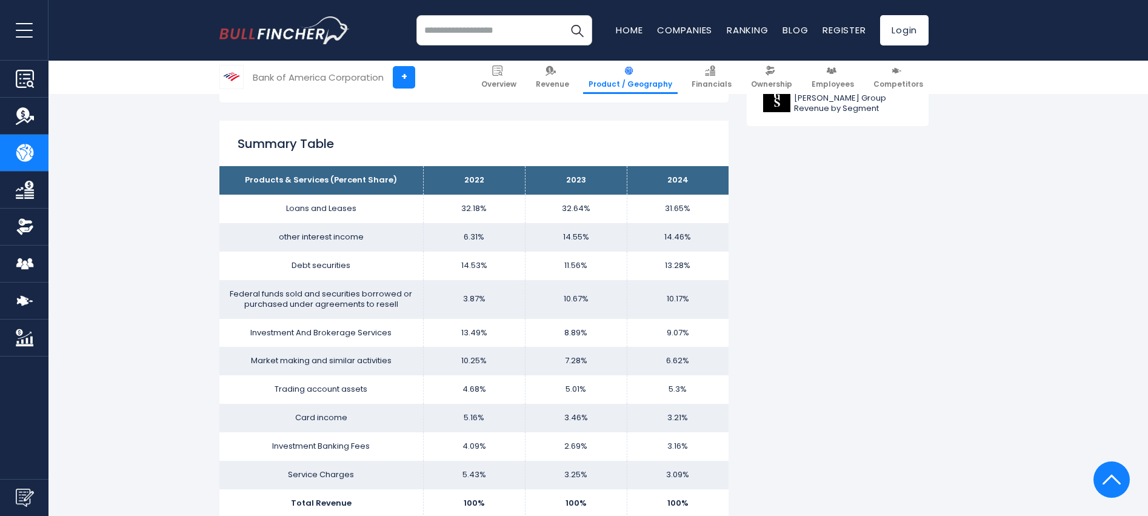
scroll to position [788, 0]
